Goal: Check status

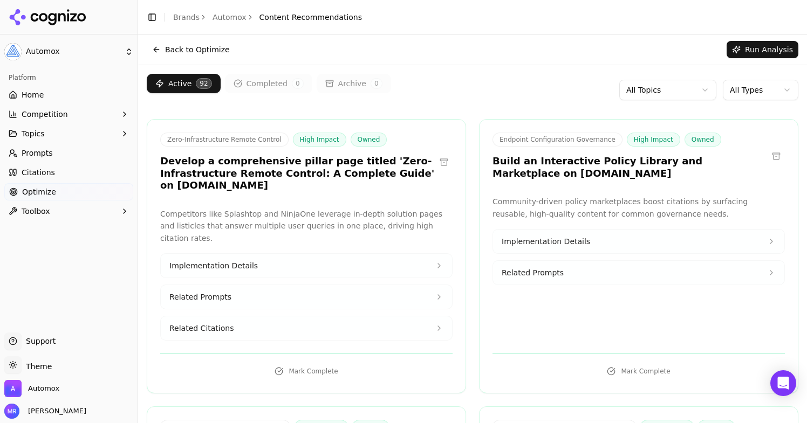
click at [55, 95] on link "Home" at bounding box center [68, 94] width 129 height 17
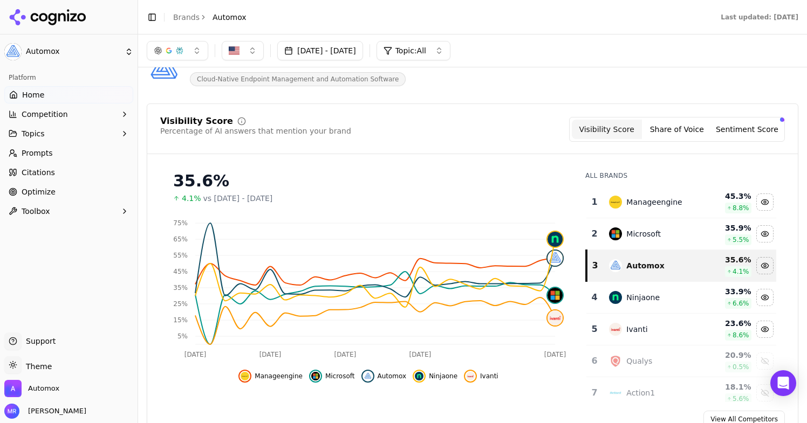
scroll to position [45, 0]
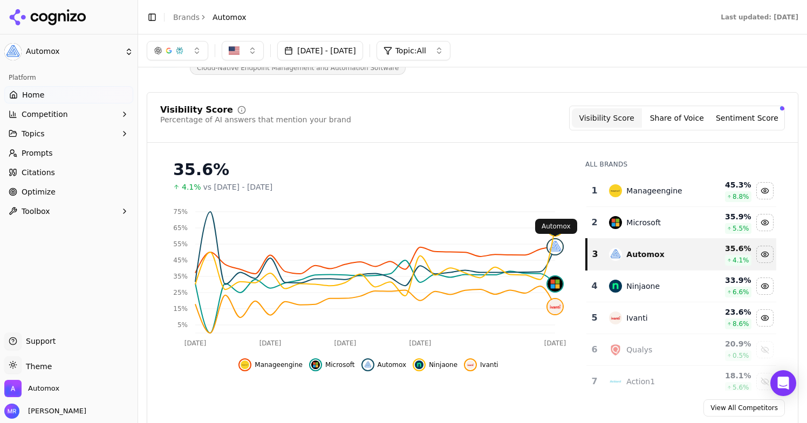
click img
click at [363, 47] on button "Aug 05, 2025 - Sep 04, 2025" at bounding box center [320, 50] width 86 height 19
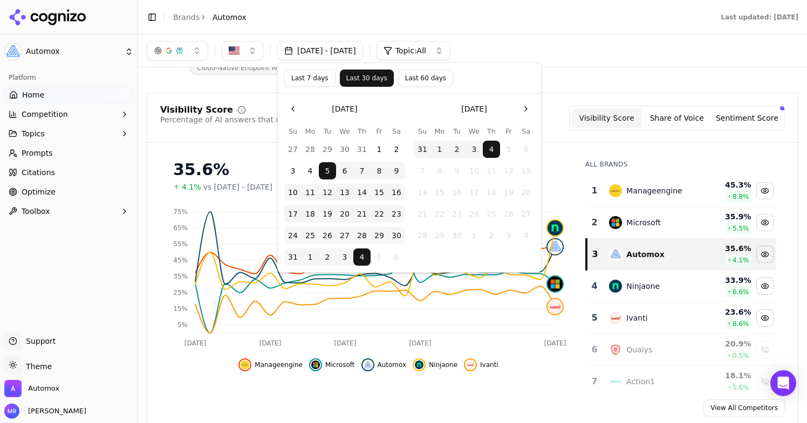
click at [302, 80] on button "Last 7 days" at bounding box center [309, 78] width 51 height 17
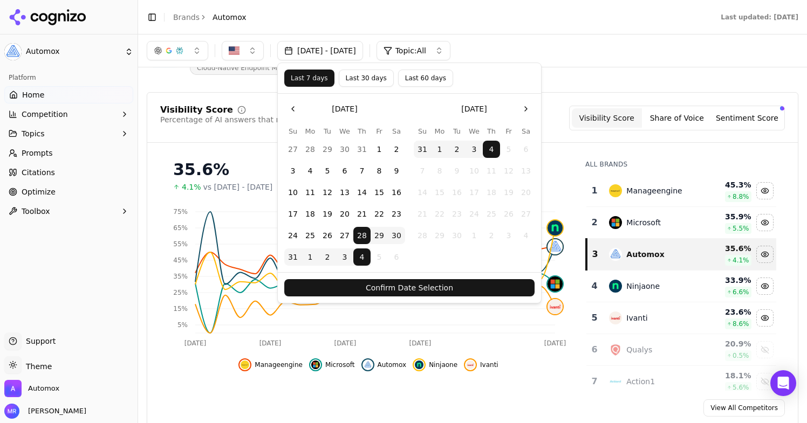
click at [397, 281] on button "Confirm Date Selection" at bounding box center [409, 287] width 250 height 17
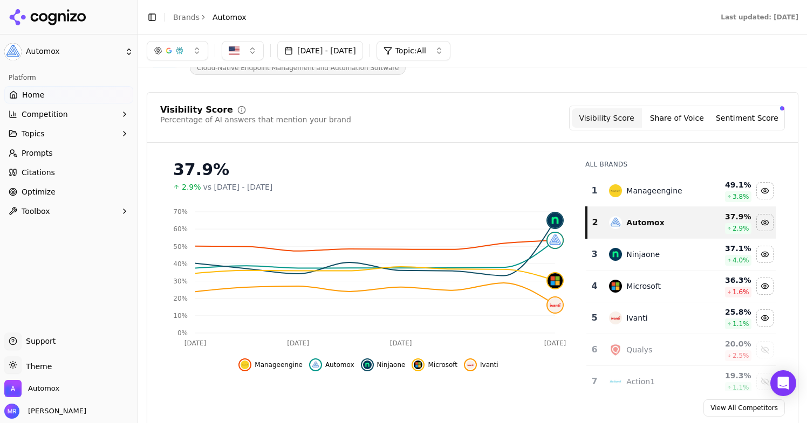
scroll to position [59, 0]
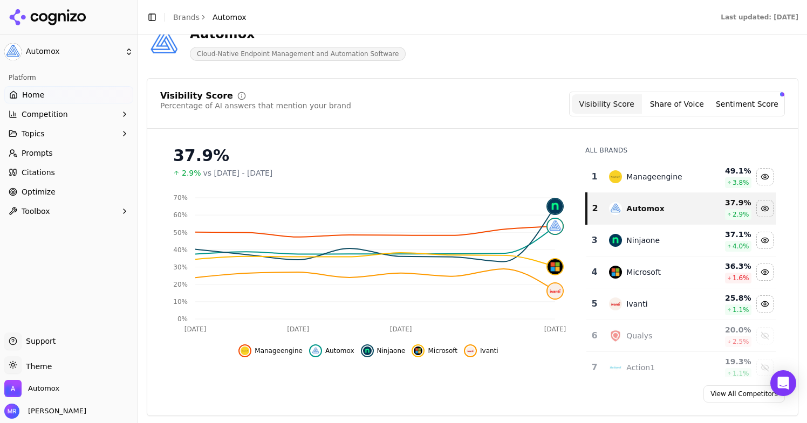
click at [732, 108] on button "Sentiment Score" at bounding box center [747, 103] width 70 height 19
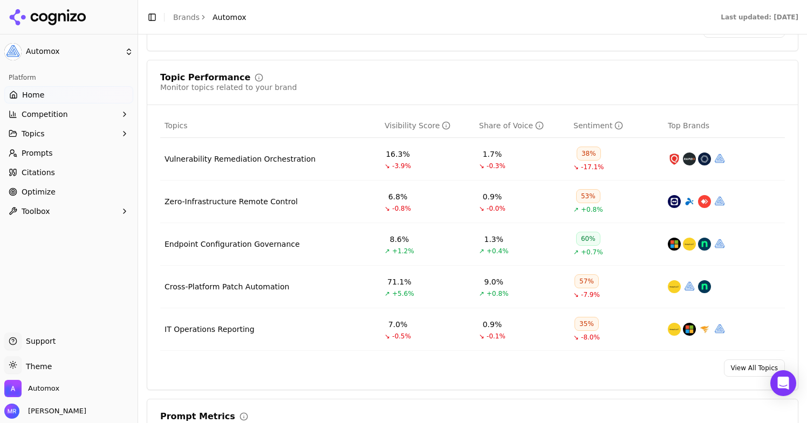
scroll to position [427, 0]
